Goal: Find specific page/section: Find specific page/section

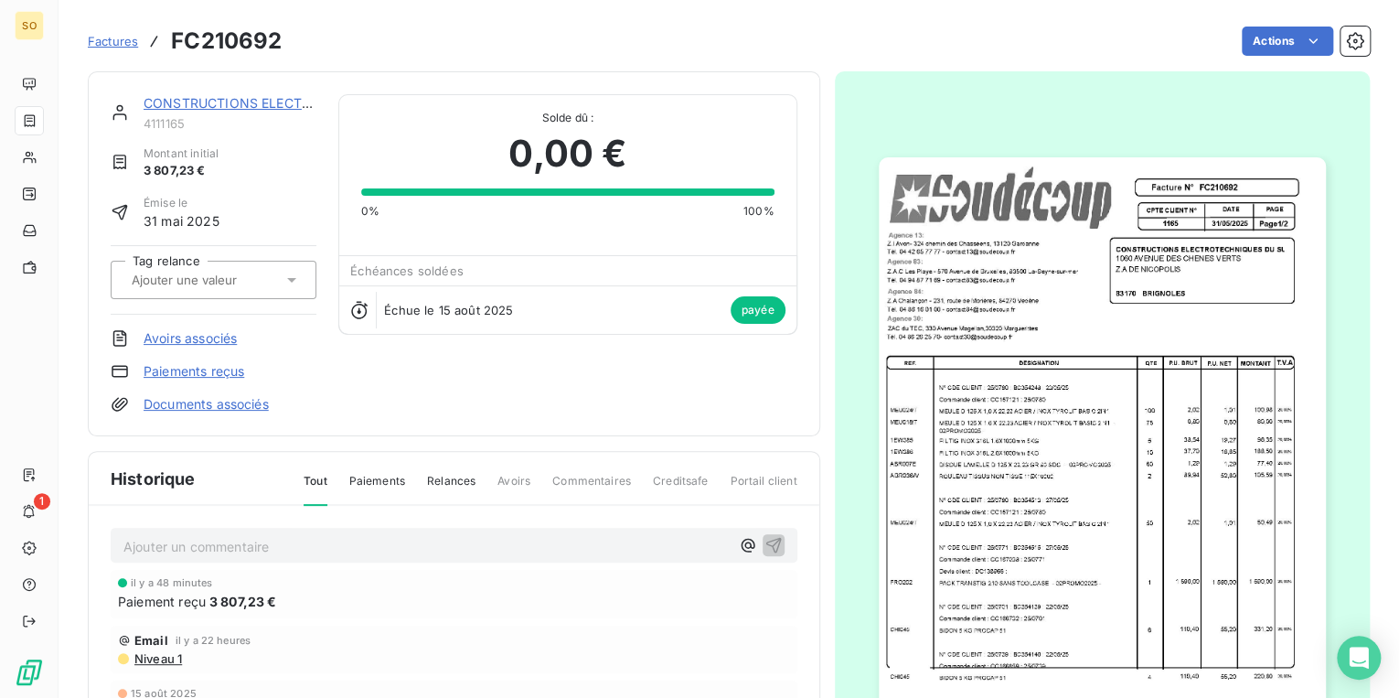
drag, startPoint x: 0, startPoint y: 0, endPoint x: 113, endPoint y: 34, distance: 118.3
click at [113, 34] on span "Factures" at bounding box center [113, 41] width 50 height 15
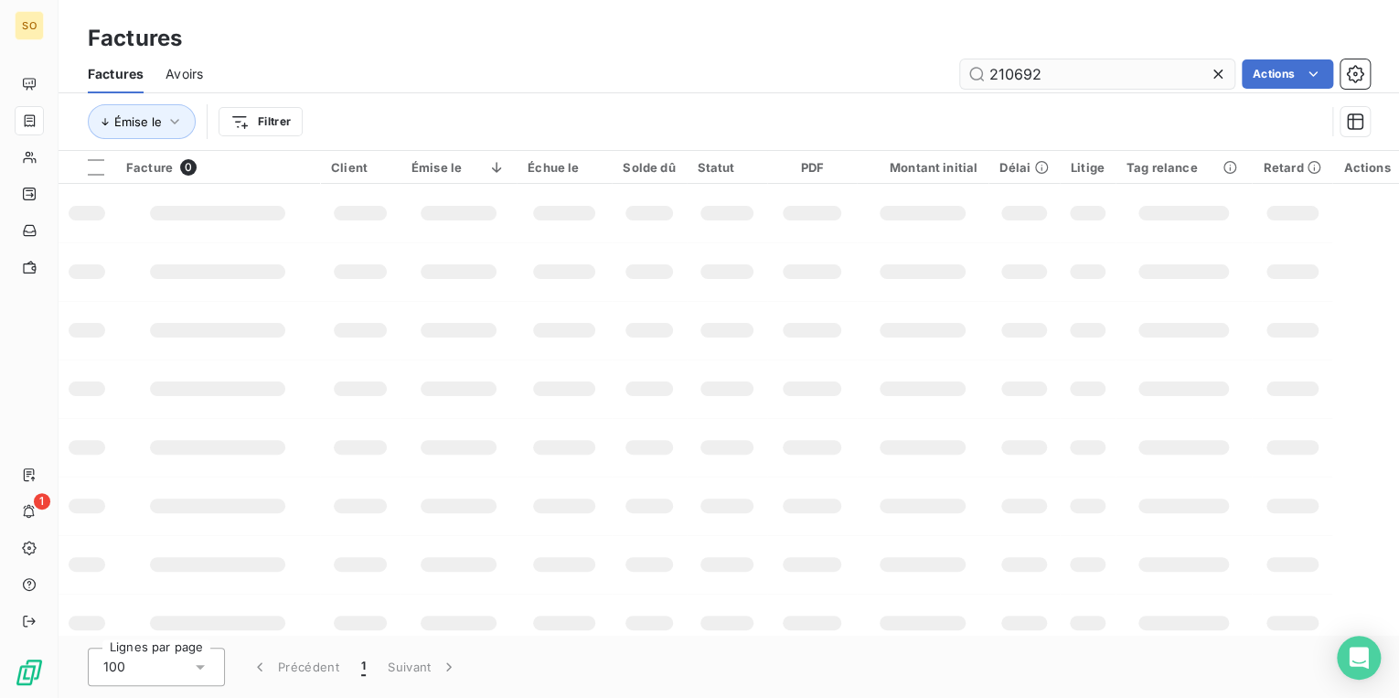
drag, startPoint x: 1002, startPoint y: 68, endPoint x: 1137, endPoint y: 68, distance: 135.3
click at [1108, 68] on input "210692" at bounding box center [1097, 73] width 274 height 29
click at [1070, 77] on input "212207" at bounding box center [1097, 73] width 274 height 29
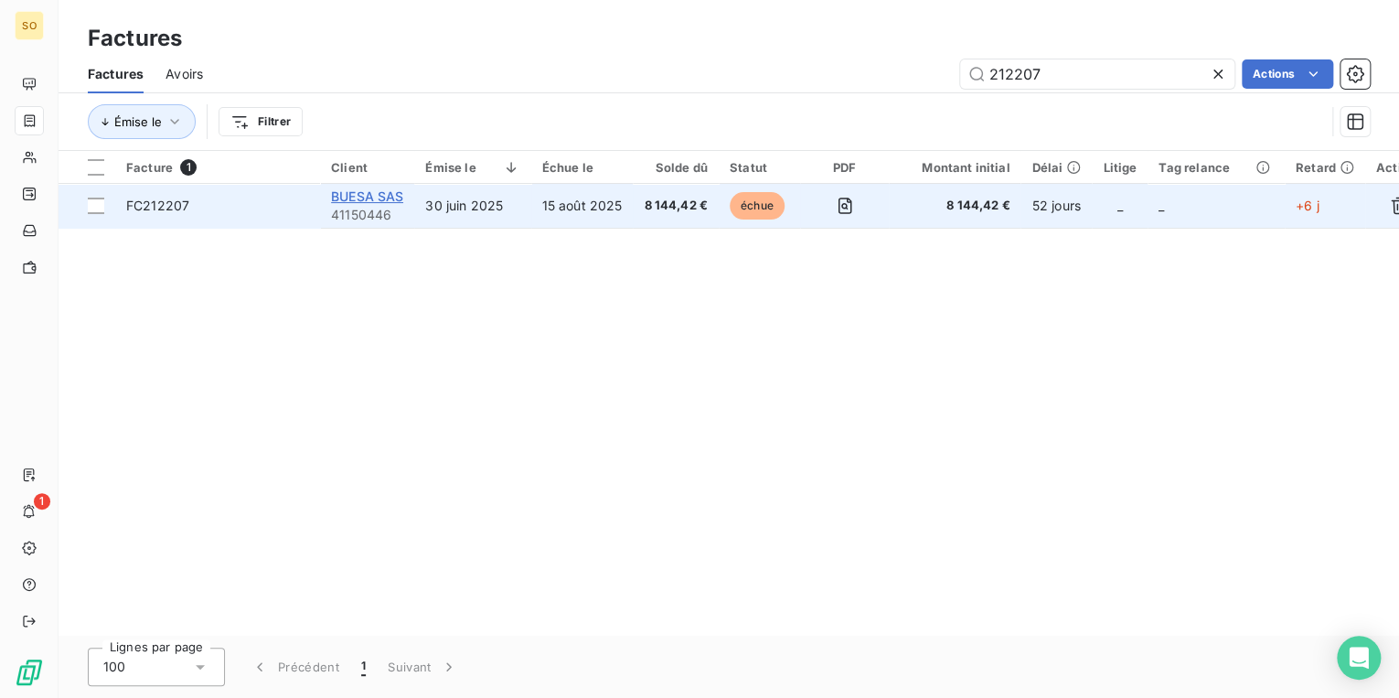
type input "212207"
click at [381, 197] on span "BUESA SAS" at bounding box center [367, 196] width 72 height 16
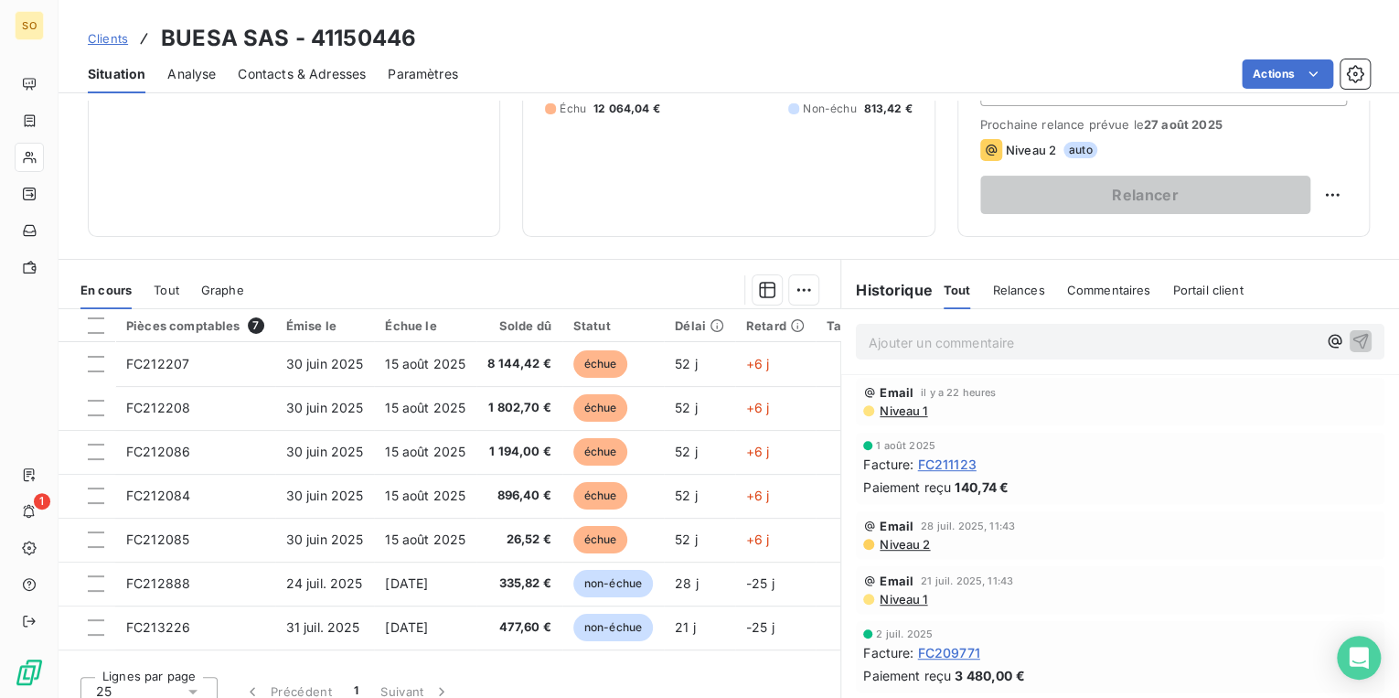
scroll to position [267, 0]
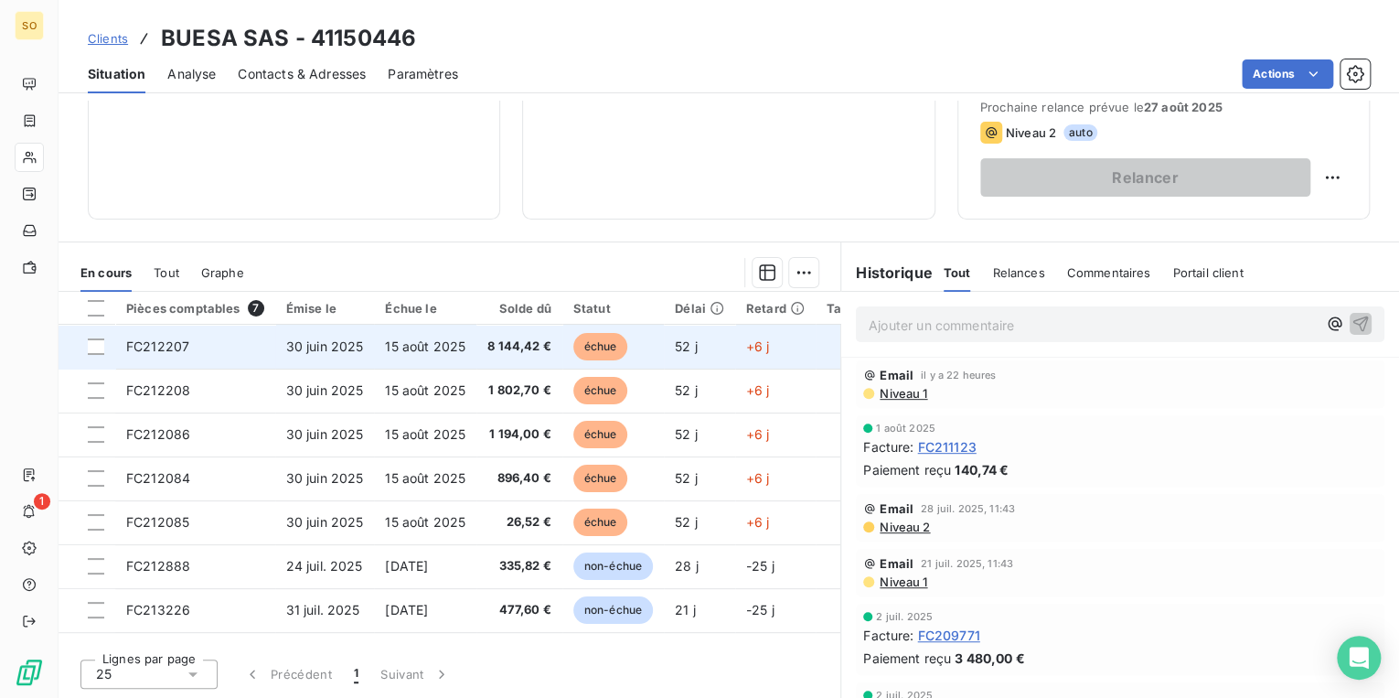
click at [593, 337] on span "échue" at bounding box center [600, 346] width 55 height 27
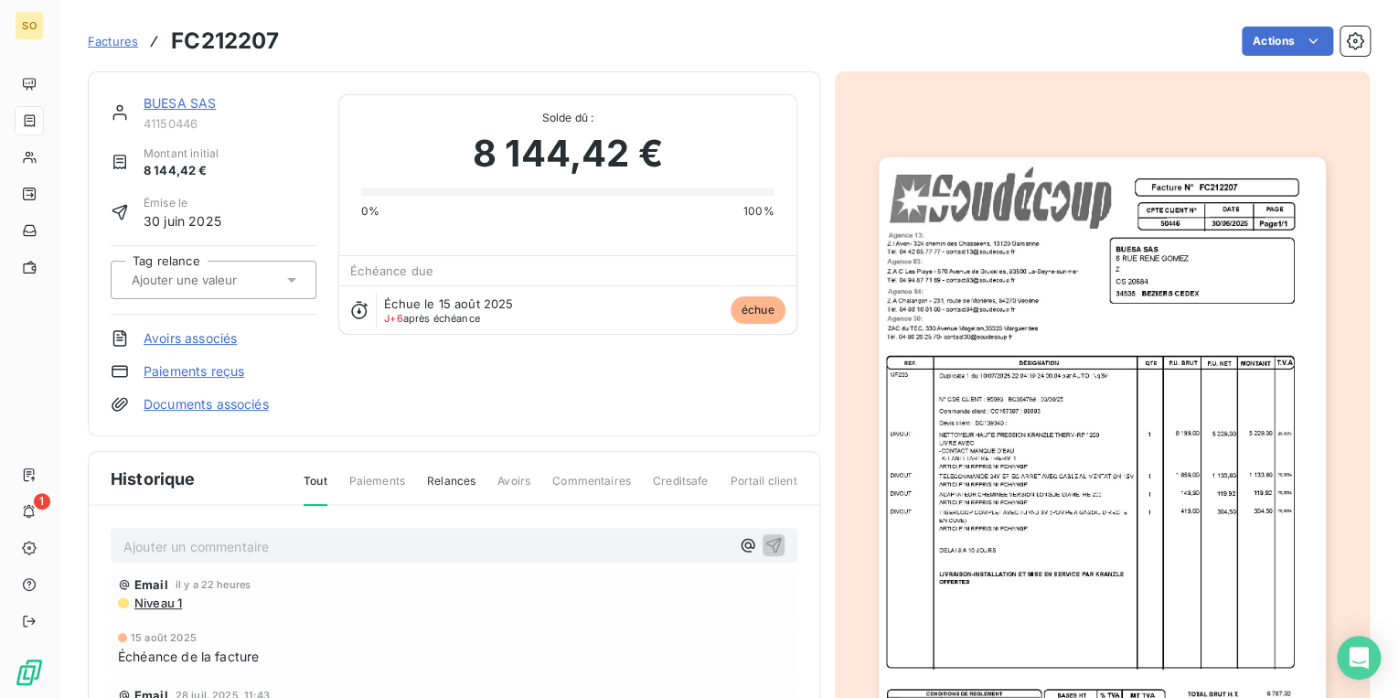
click at [1039, 445] on img "button" at bounding box center [1102, 473] width 447 height 633
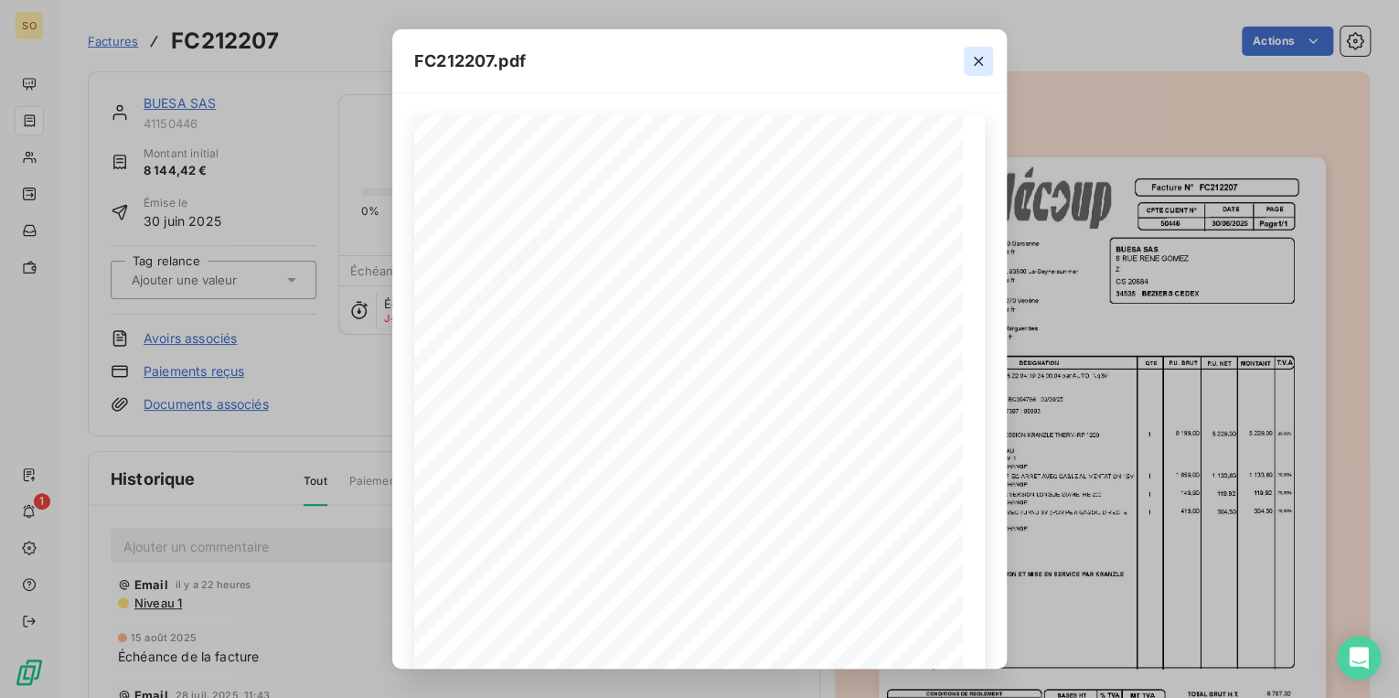
click at [980, 63] on icon "button" at bounding box center [978, 61] width 9 height 9
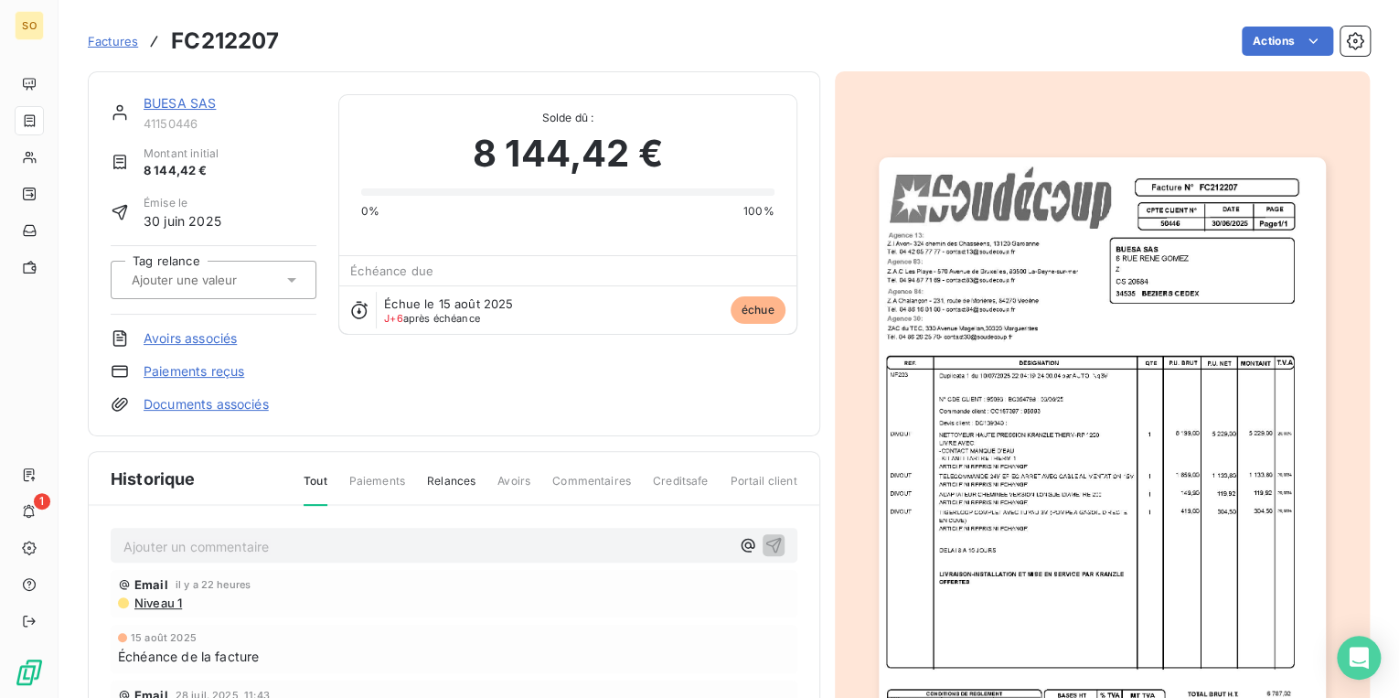
click at [176, 105] on link "BUESA SAS" at bounding box center [180, 103] width 72 height 16
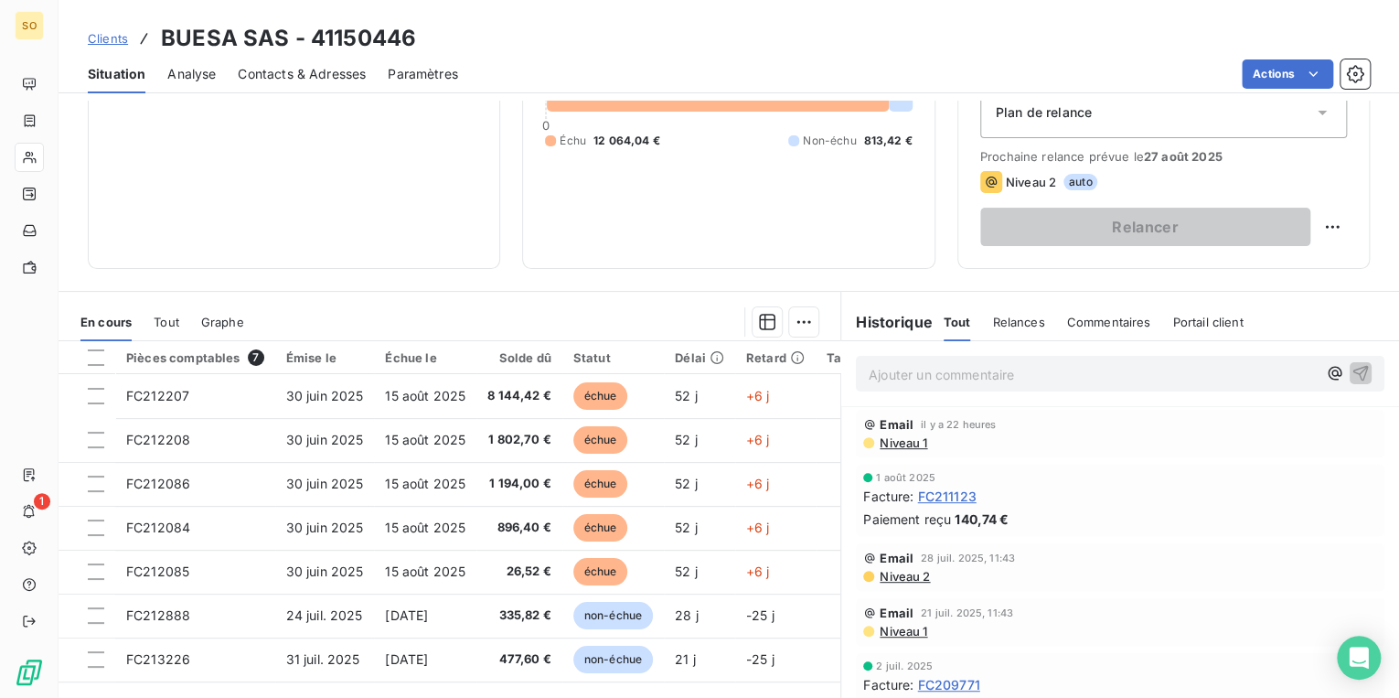
scroll to position [219, 0]
click at [105, 40] on span "Clients" at bounding box center [108, 38] width 40 height 15
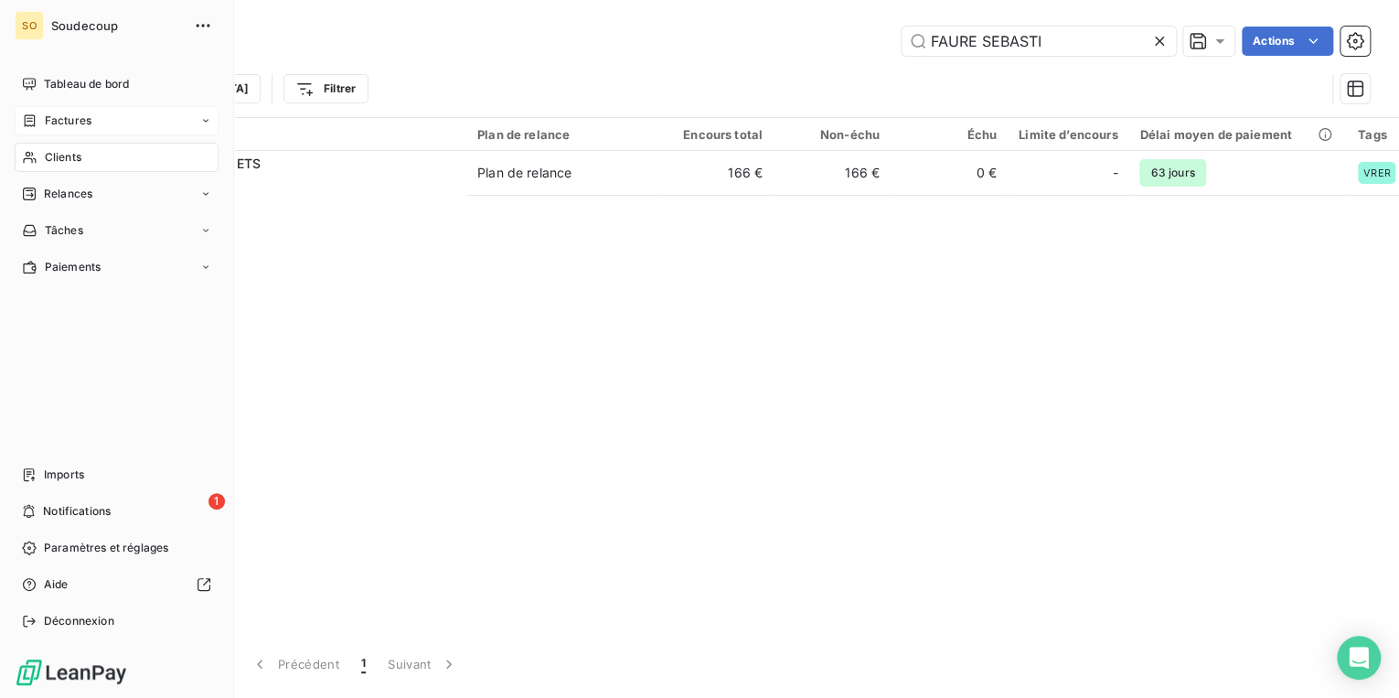
click at [59, 118] on span "Factures" at bounding box center [68, 120] width 47 height 16
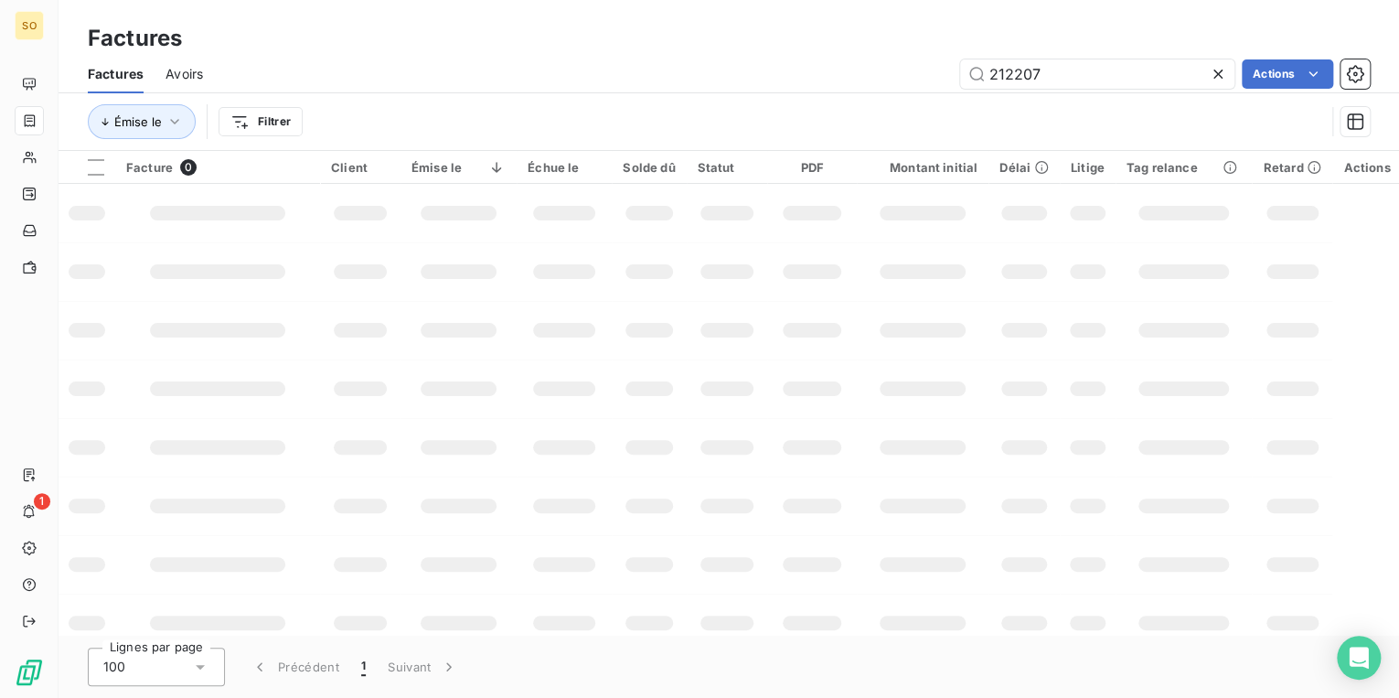
drag, startPoint x: 998, startPoint y: 76, endPoint x: 1221, endPoint y: 53, distance: 224.2
click at [1133, 65] on input "212207" at bounding box center [1097, 73] width 274 height 29
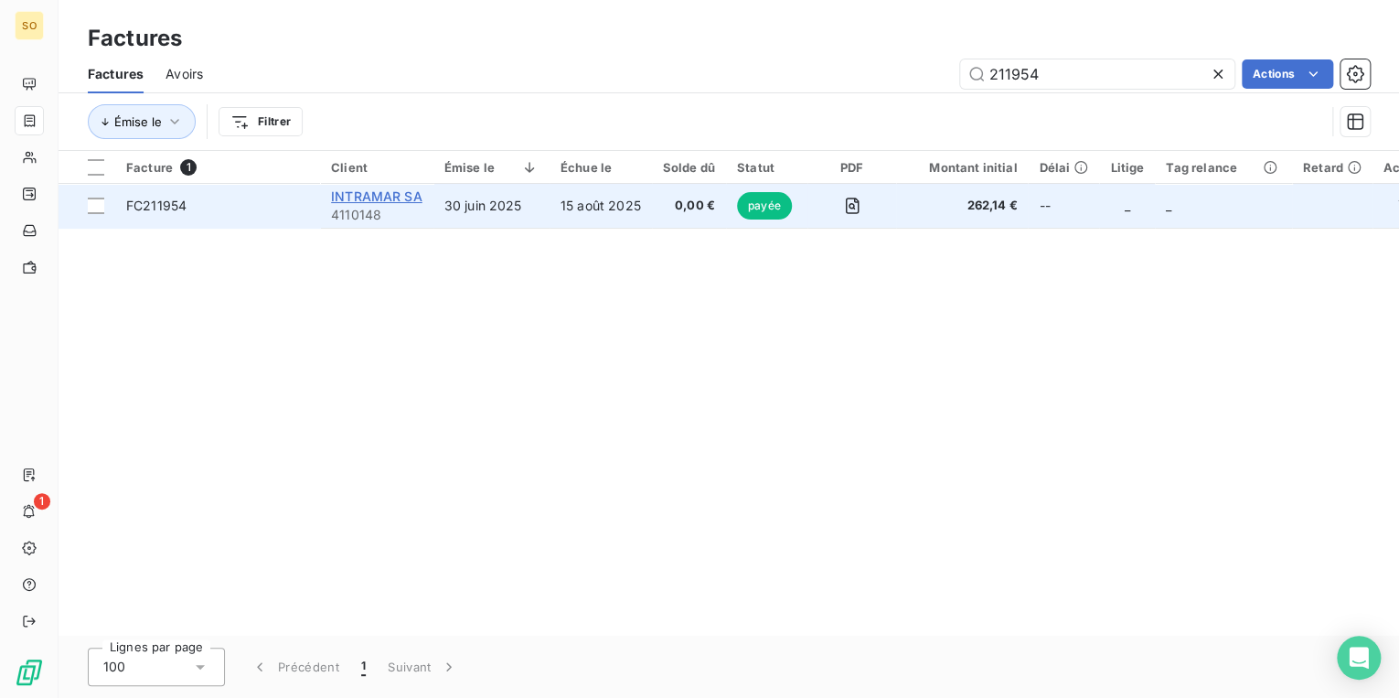
type input "211954"
click at [393, 195] on span "INTRAMAR SA" at bounding box center [376, 196] width 91 height 16
